Goal: Information Seeking & Learning: Learn about a topic

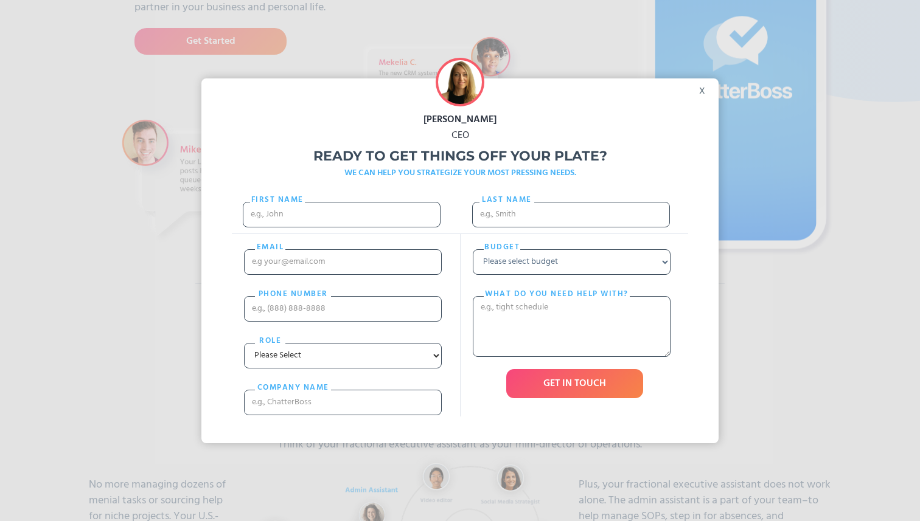
scroll to position [274, 0]
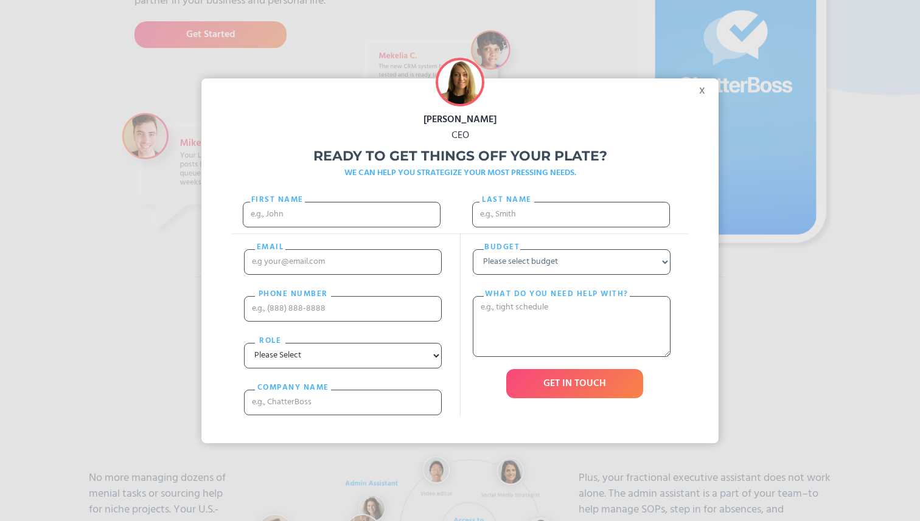
click at [705, 89] on div "x" at bounding box center [704, 87] width 27 height 18
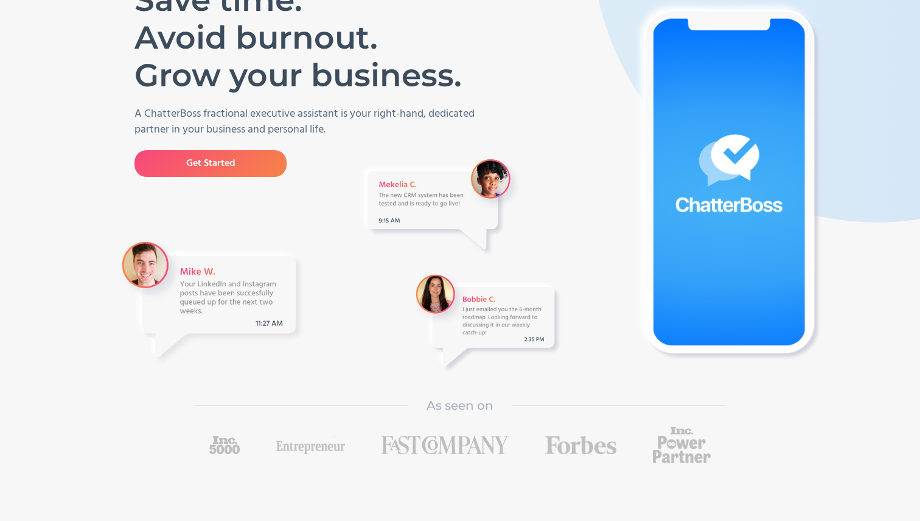
scroll to position [0, 0]
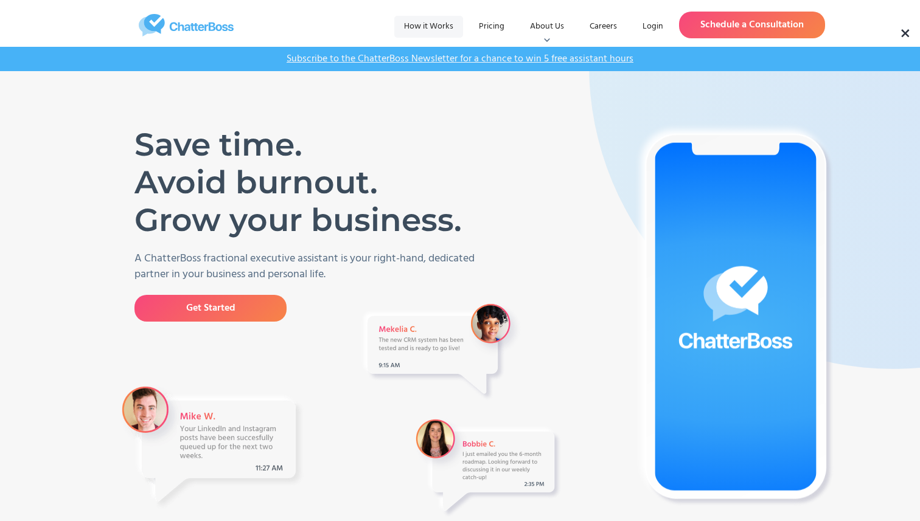
click at [433, 24] on link "How it Works" at bounding box center [428, 27] width 69 height 22
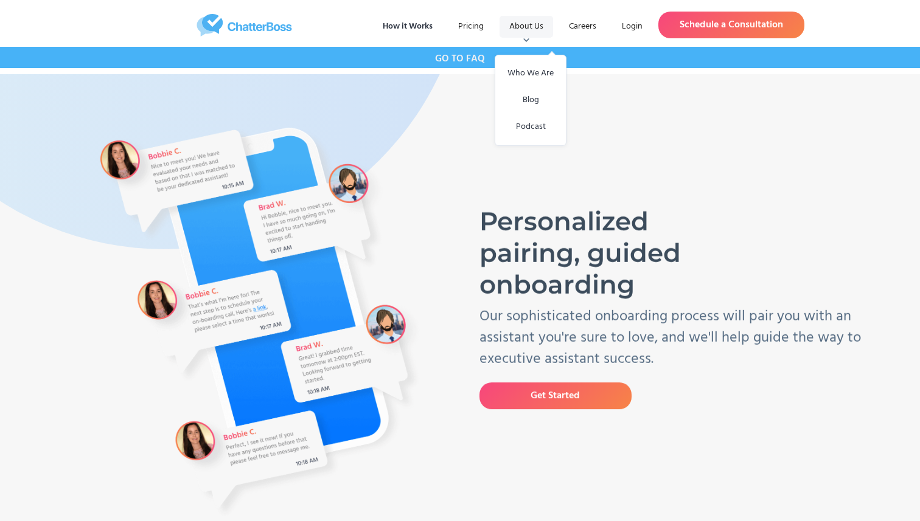
click at [527, 25] on div "About Us" at bounding box center [526, 27] width 34 height 12
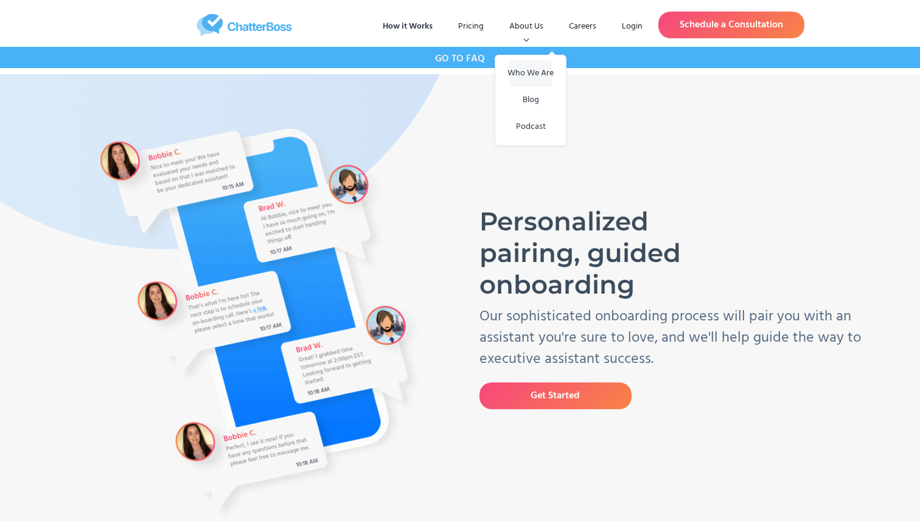
click at [518, 77] on link "Who We Are" at bounding box center [530, 73] width 43 height 27
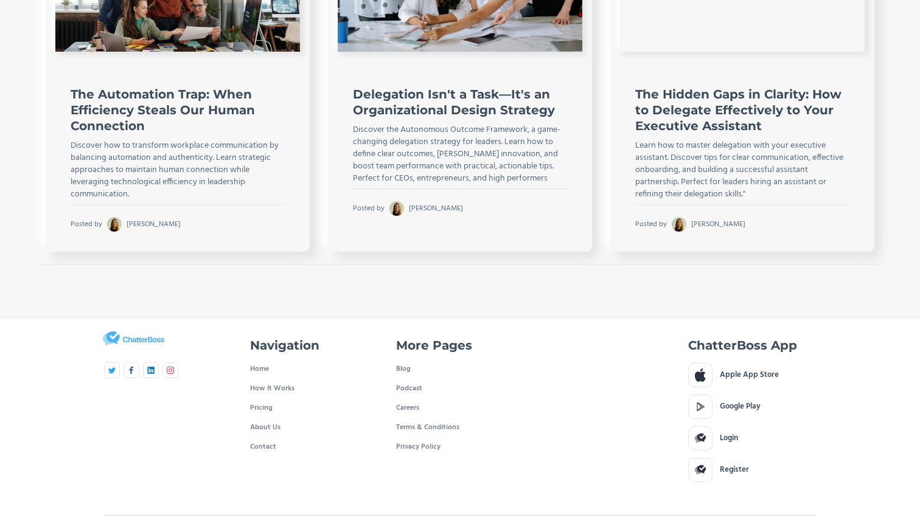
scroll to position [2622, 0]
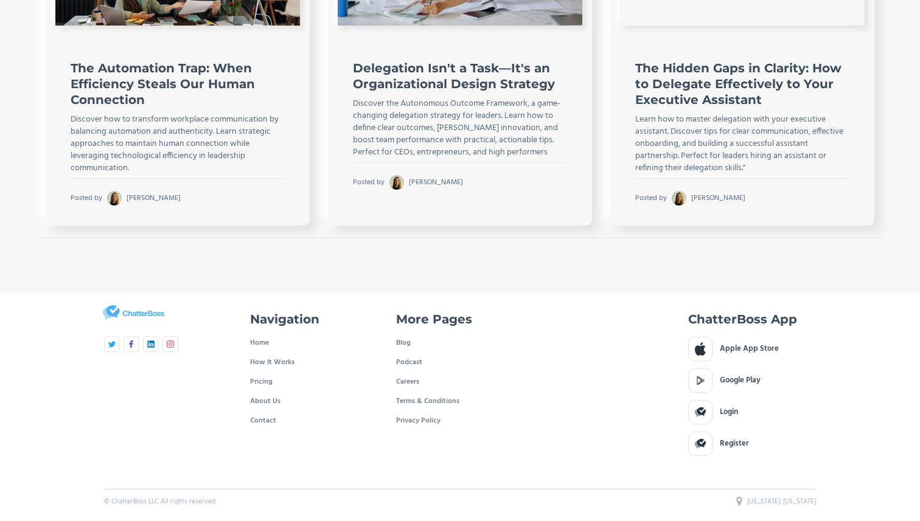
click at [896, 161] on div "Latest Posts From Our Blog Business Owner The Automation Trap: When Efficiency …" at bounding box center [460, 39] width 920 height 509
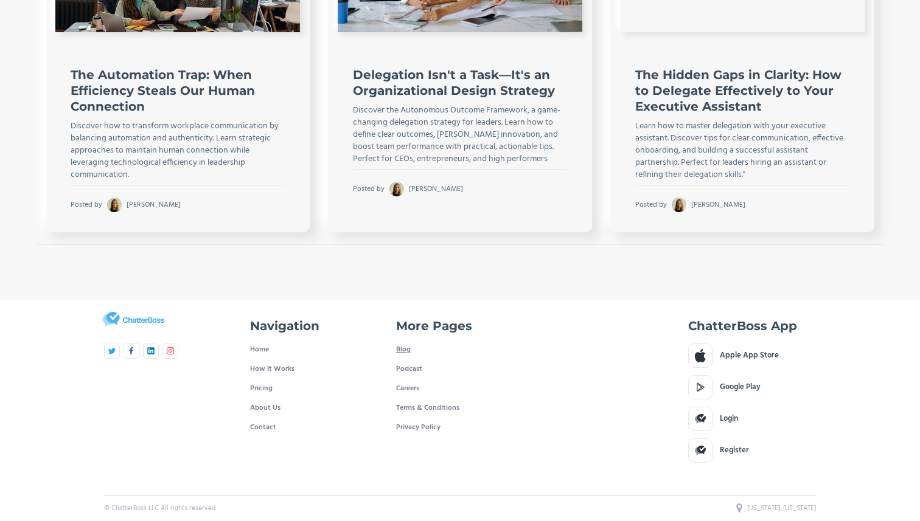
click at [403, 350] on link "Blog" at bounding box center [403, 349] width 15 height 19
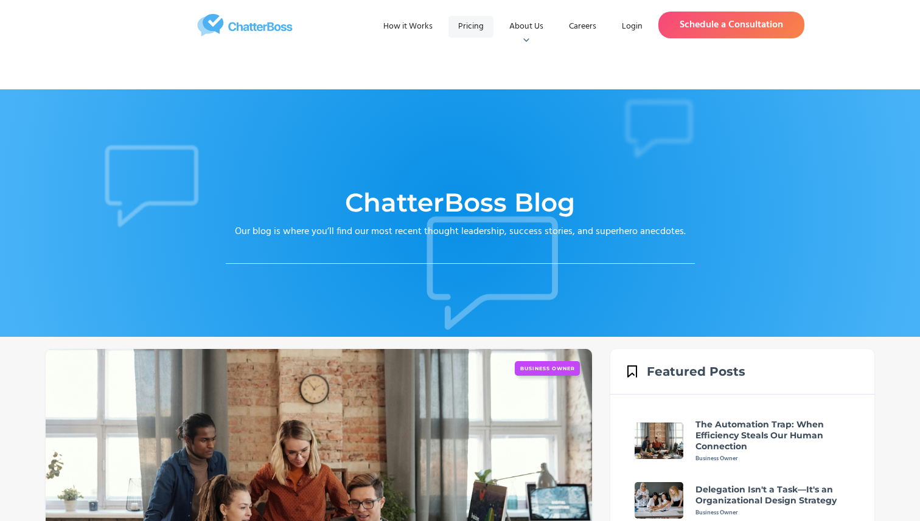
click at [486, 25] on link "Pricing" at bounding box center [470, 27] width 45 height 22
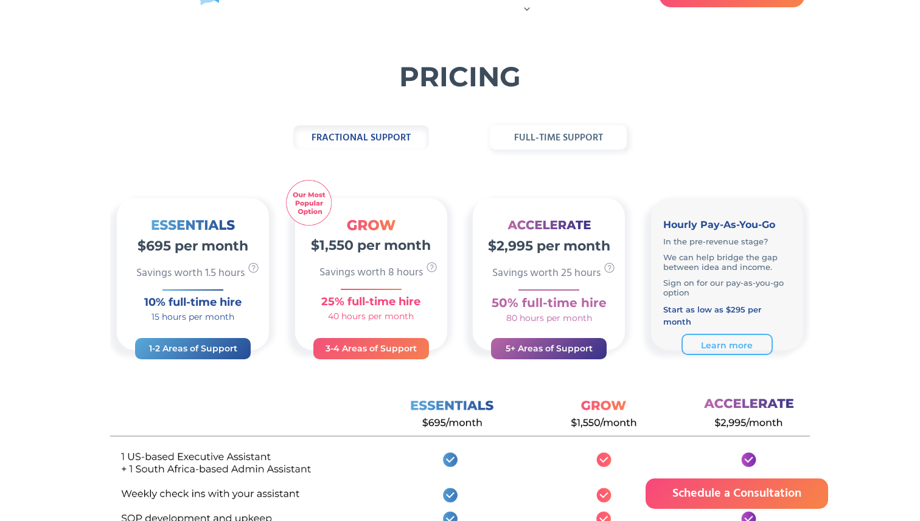
scroll to position [32, 0]
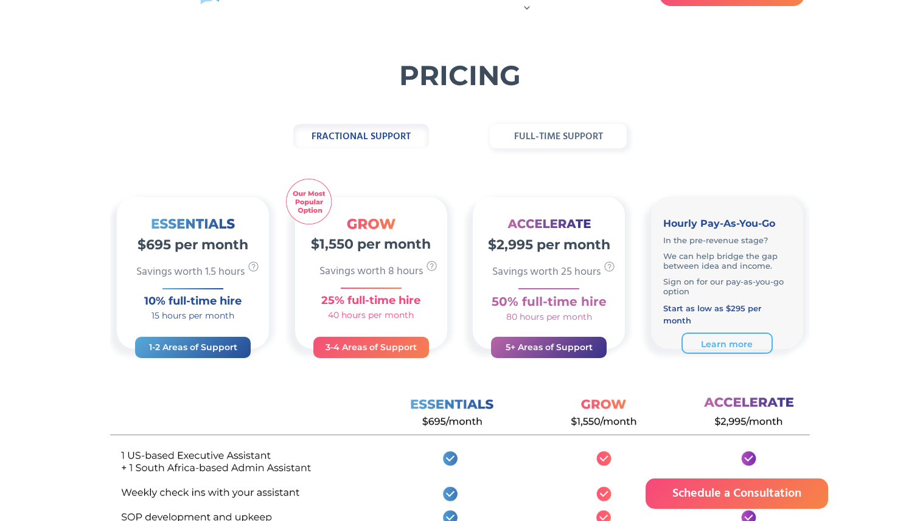
click at [571, 133] on strong "full-time support" at bounding box center [558, 137] width 89 height 16
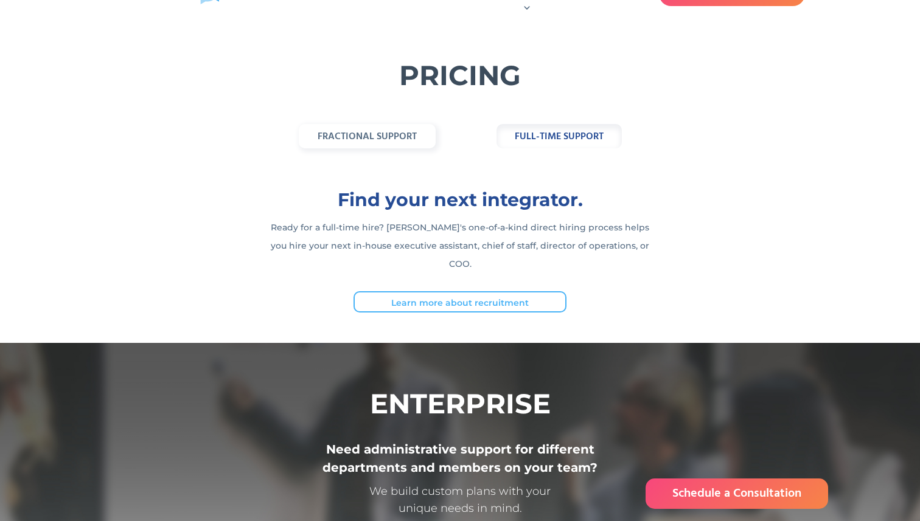
click at [351, 136] on strong "fractional support" at bounding box center [367, 137] width 99 height 16
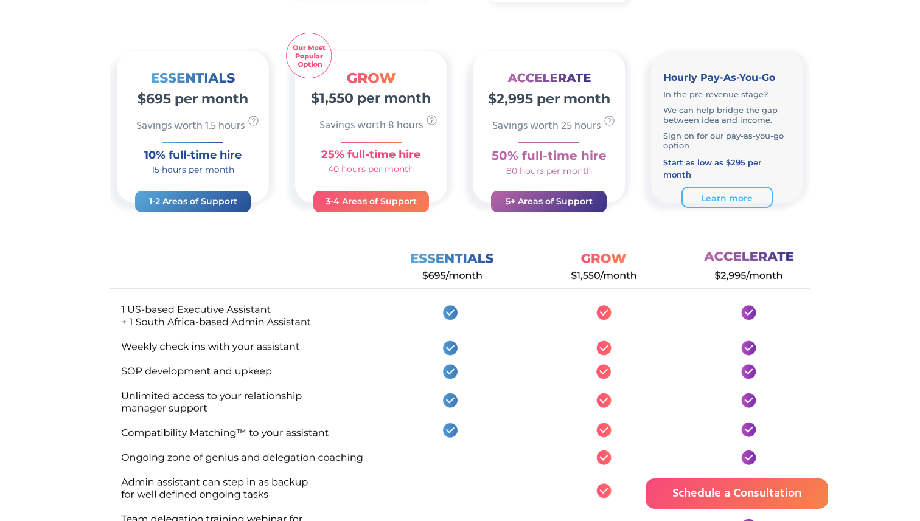
scroll to position [181, 0]
